Goal: Connect with others: Establish contact or relationships with other users

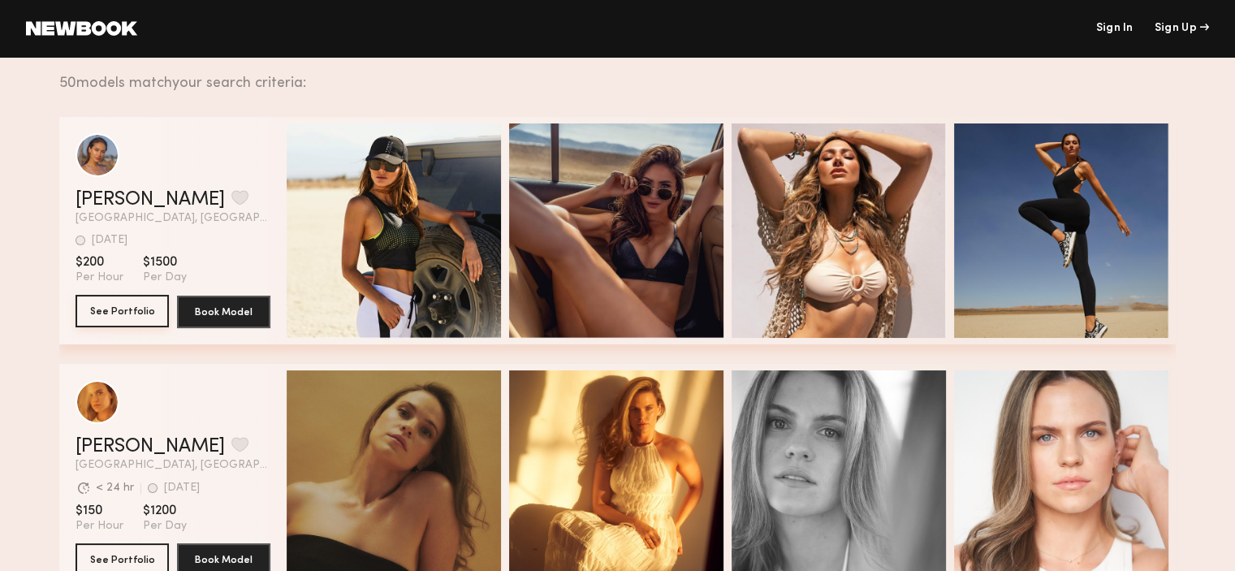
click at [122, 318] on button "See Portfolio" at bounding box center [121, 311] width 93 height 32
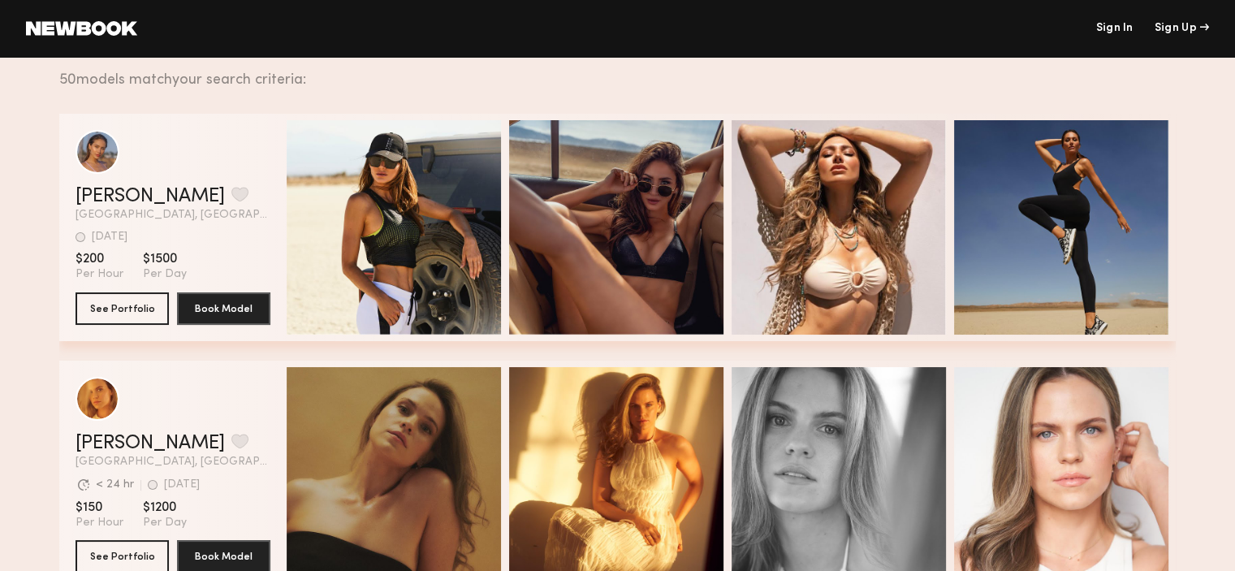
scroll to position [156, 0]
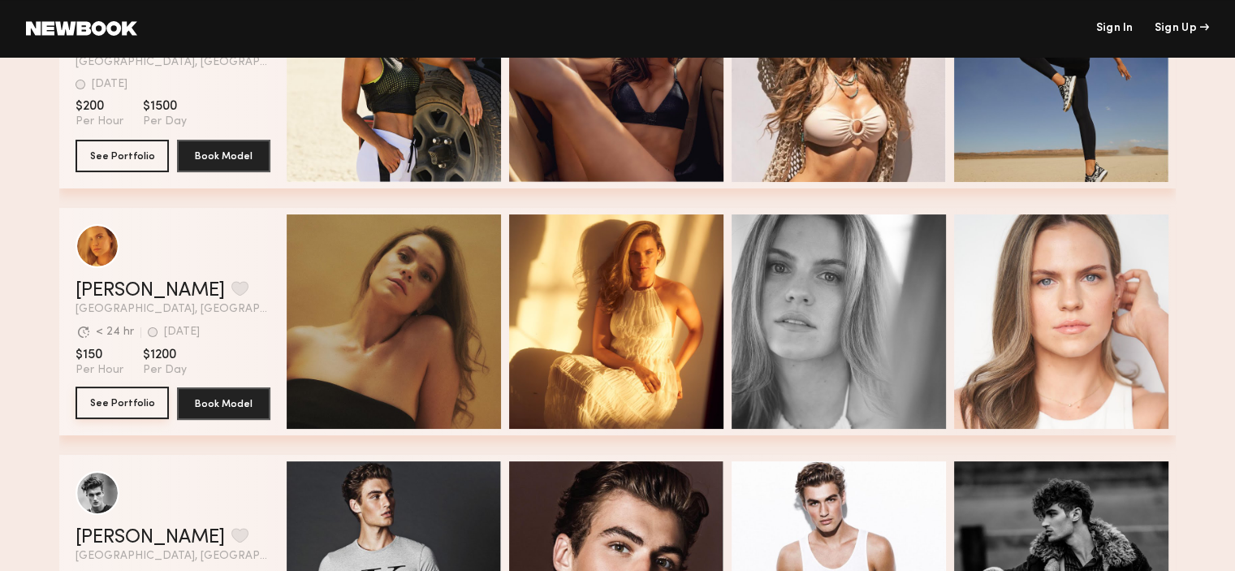
click at [139, 402] on button "See Portfolio" at bounding box center [121, 402] width 93 height 32
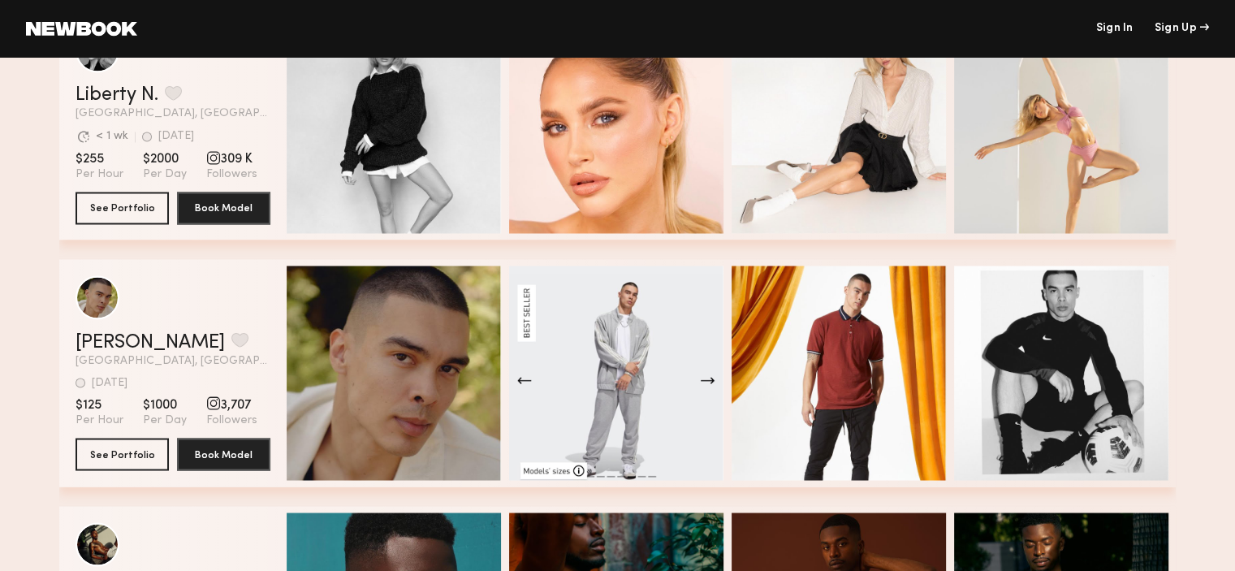
scroll to position [3651, 0]
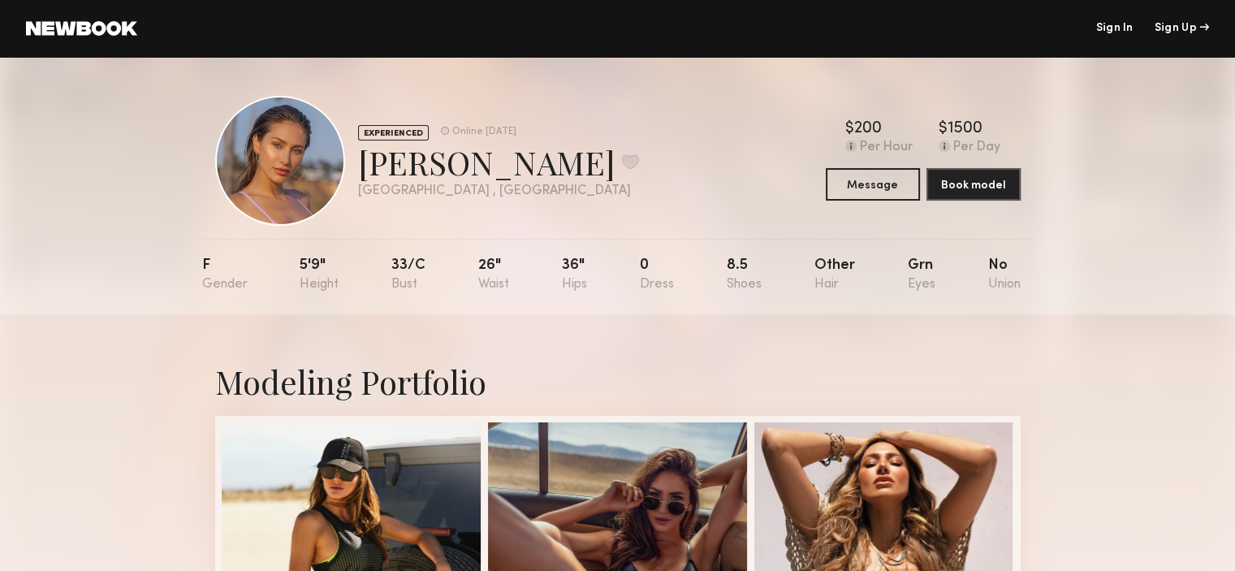
click at [295, 57] on nb-model-profile-header "EXPERIENCED Online [DATE] [PERSON_NAME] Favorite [GEOGRAPHIC_DATA] , [GEOGRAPHI…" at bounding box center [617, 141] width 831 height 169
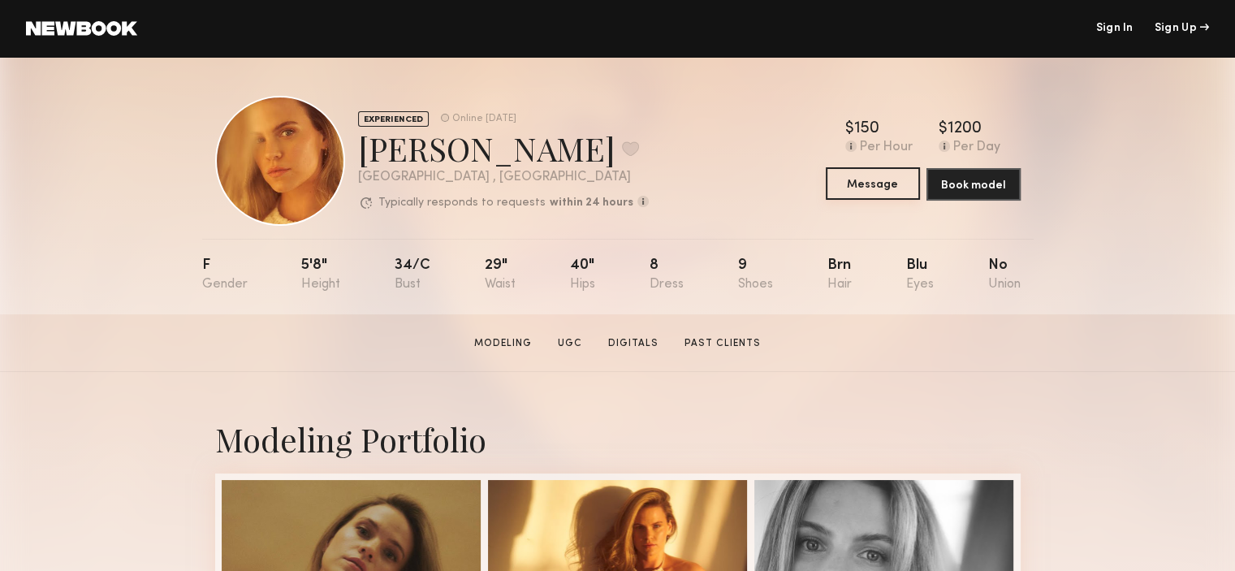
click at [877, 181] on button "Message" at bounding box center [873, 183] width 94 height 32
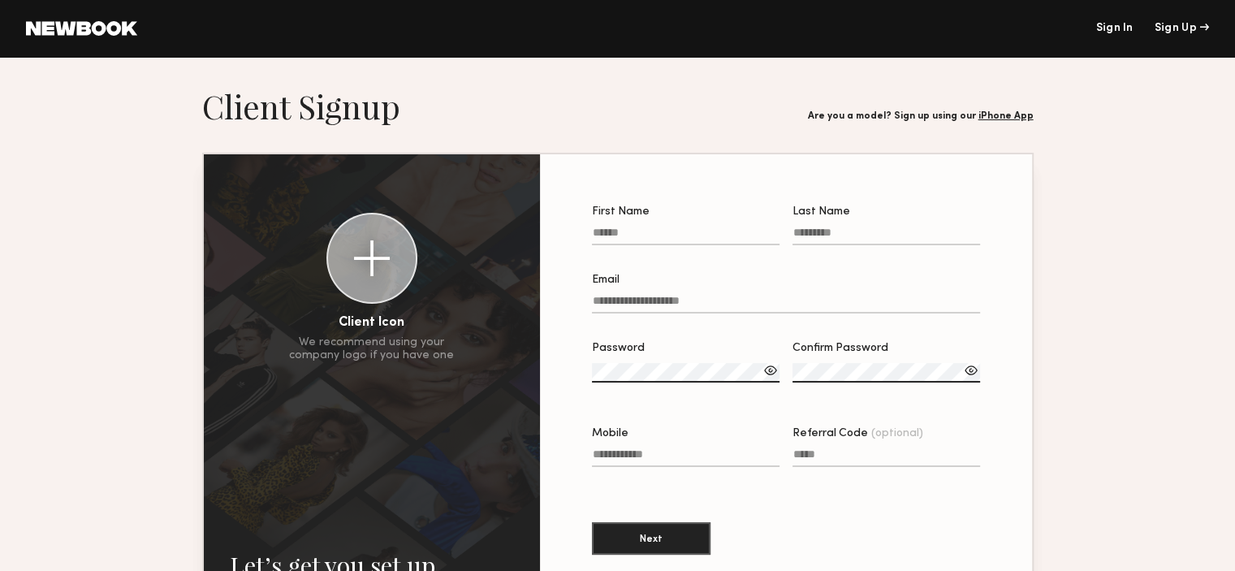
click at [1133, 32] on div "Sign In Sign Up" at bounding box center [672, 28] width 1071 height 11
click at [1117, 32] on link "Sign In" at bounding box center [1113, 28] width 37 height 11
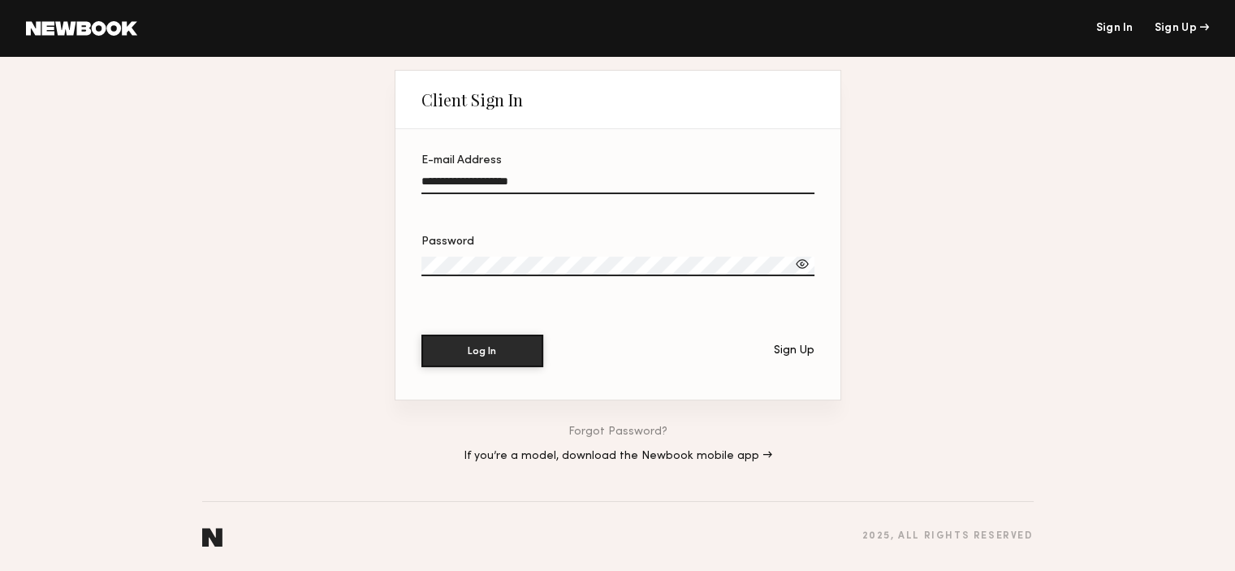
click at [491, 179] on input "**********" at bounding box center [617, 184] width 393 height 19
type input "**********"
click at [421, 334] on button "Log In" at bounding box center [482, 350] width 122 height 32
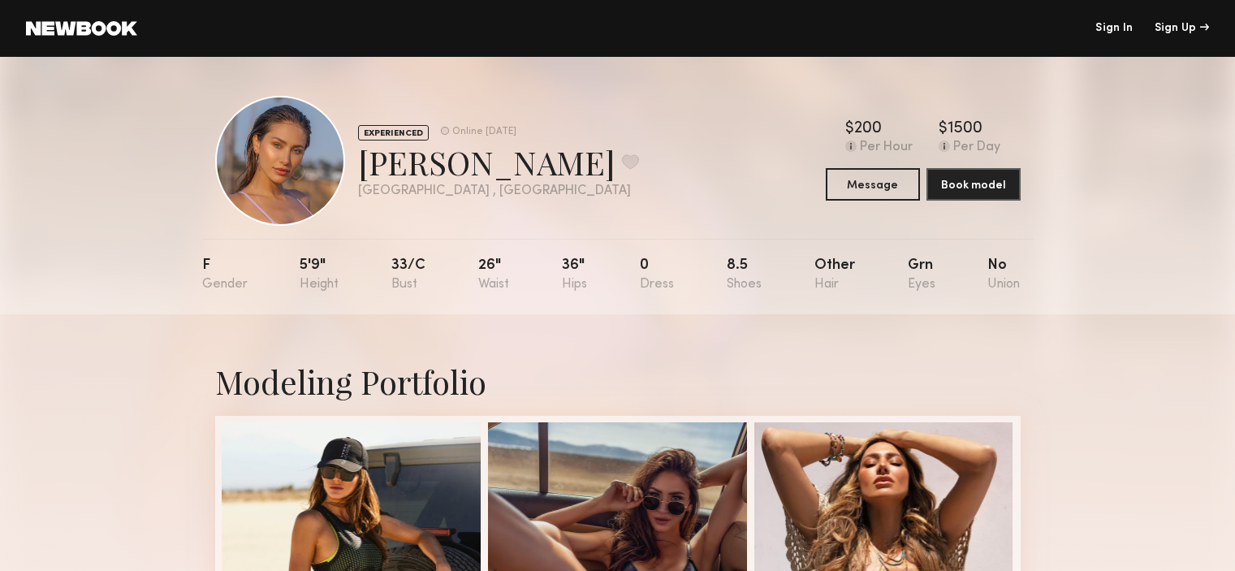
scroll to position [499, 0]
